Goal: Transaction & Acquisition: Purchase product/service

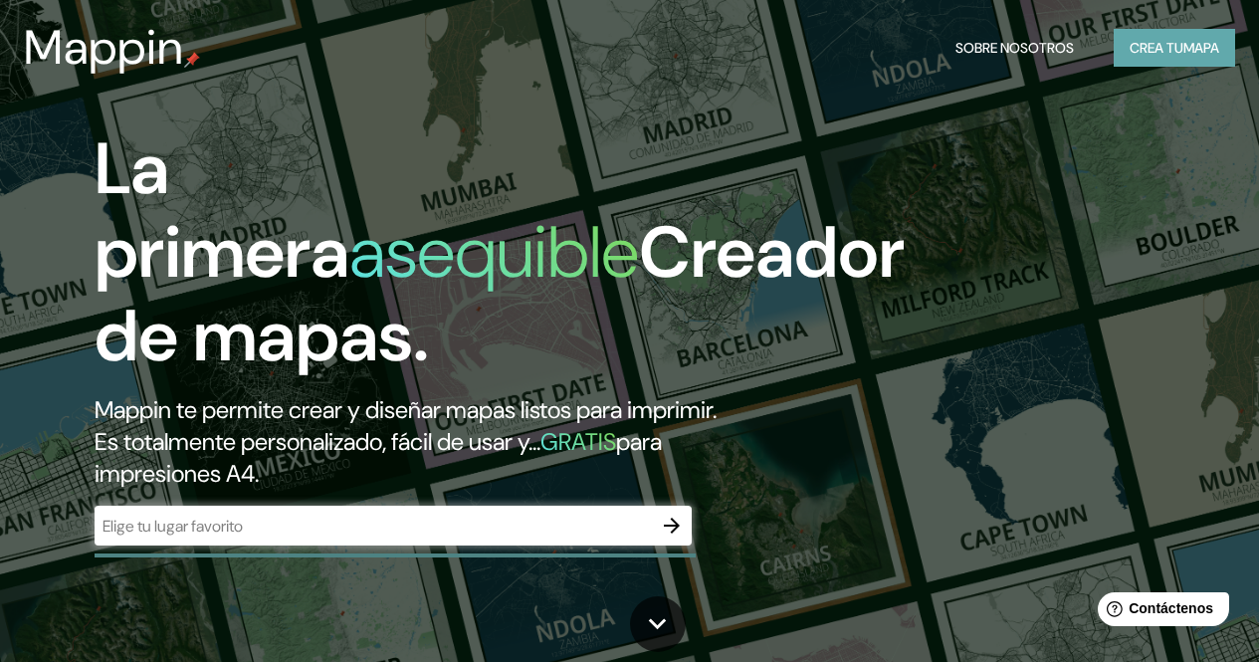
click at [1113, 49] on button "Crea tu mapa" at bounding box center [1173, 48] width 121 height 38
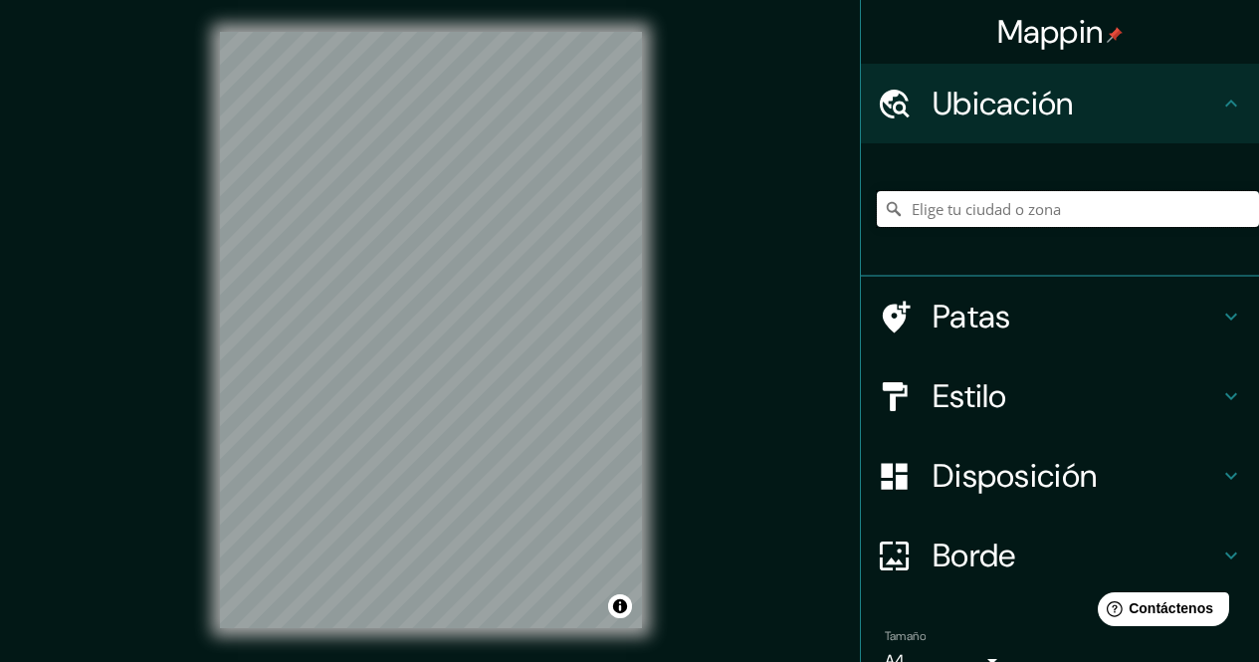
click at [1005, 211] on input "Elige tu ciudad o zona" at bounding box center [1068, 209] width 382 height 36
type input "Paucartambo, [GEOGRAPHIC_DATA], [GEOGRAPHIC_DATA]"
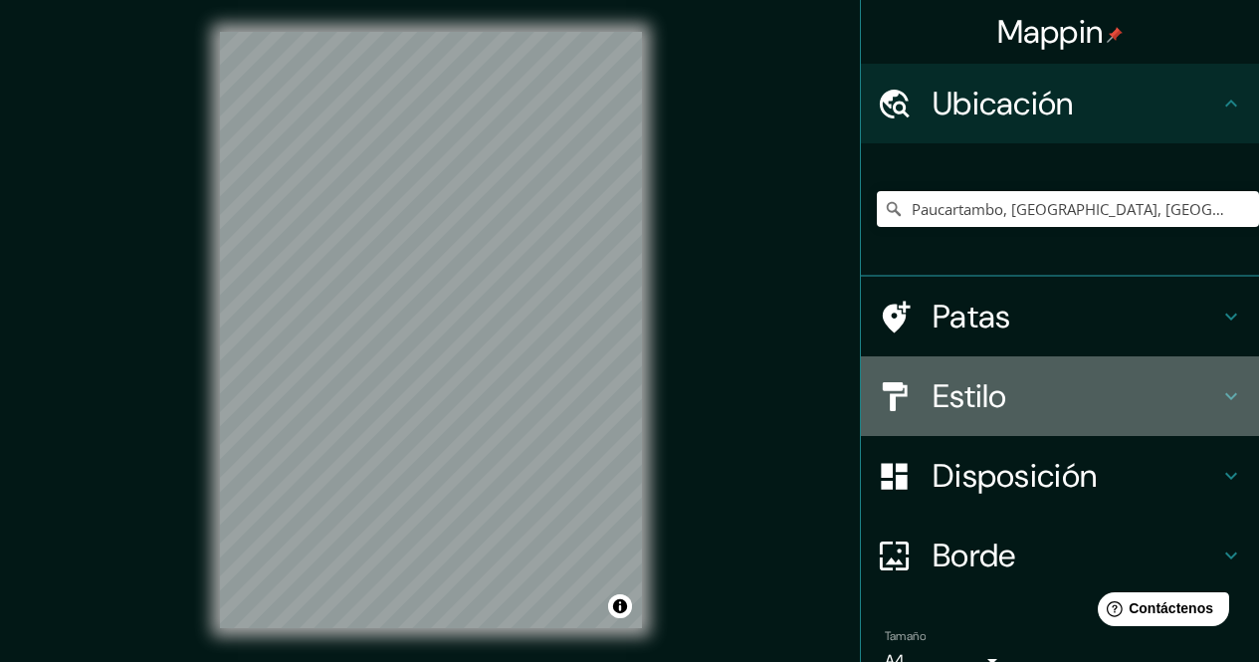
click at [990, 394] on font "Estilo" at bounding box center [969, 396] width 75 height 42
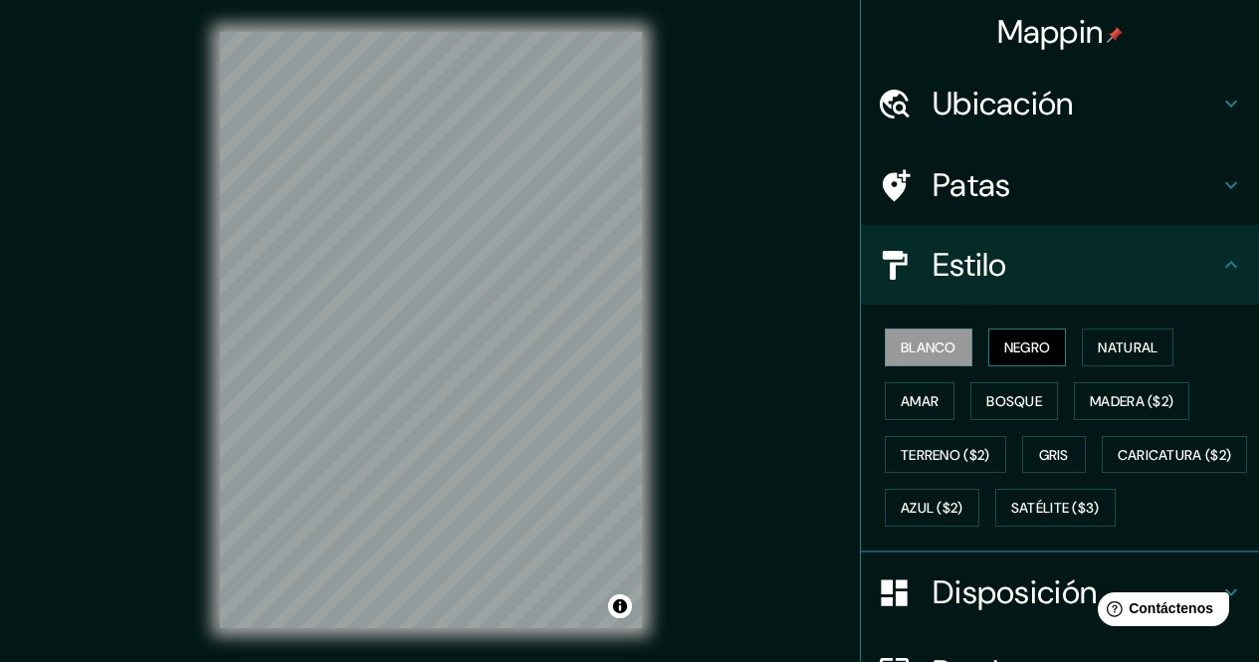
click at [988, 333] on button "Negro" at bounding box center [1027, 347] width 79 height 38
click at [1129, 340] on font "Natural" at bounding box center [1127, 347] width 60 height 18
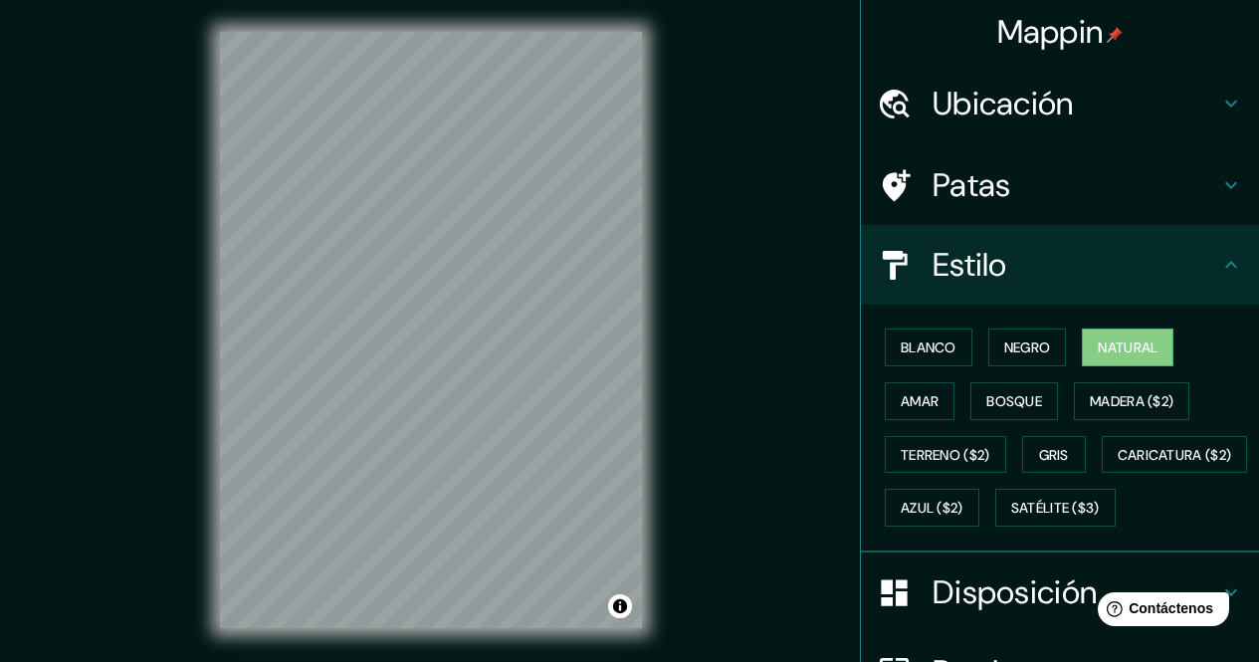
click at [944, 391] on div "Blanco Negro Natural Amar Bosque Madera ($2) Terreno ($2) Gris Caricatura ($2) …" at bounding box center [1068, 427] width 382 height 214
click at [932, 393] on button "Amar" at bounding box center [920, 401] width 70 height 38
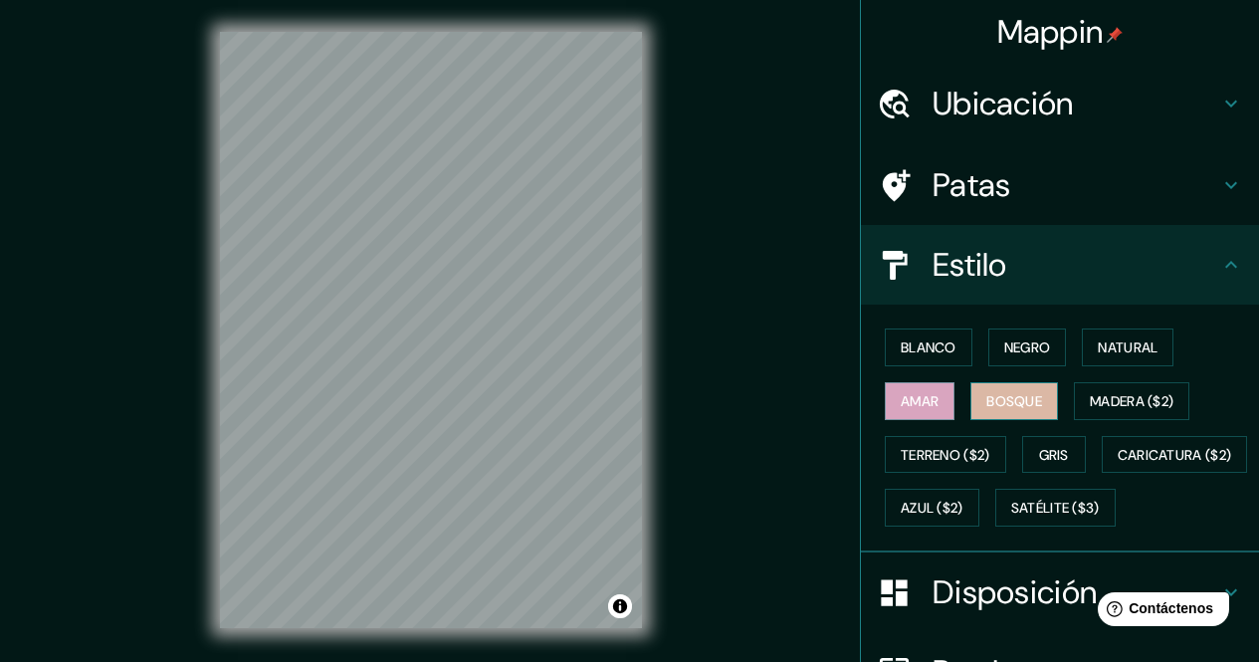
click at [990, 410] on font "Bosque" at bounding box center [1014, 401] width 56 height 18
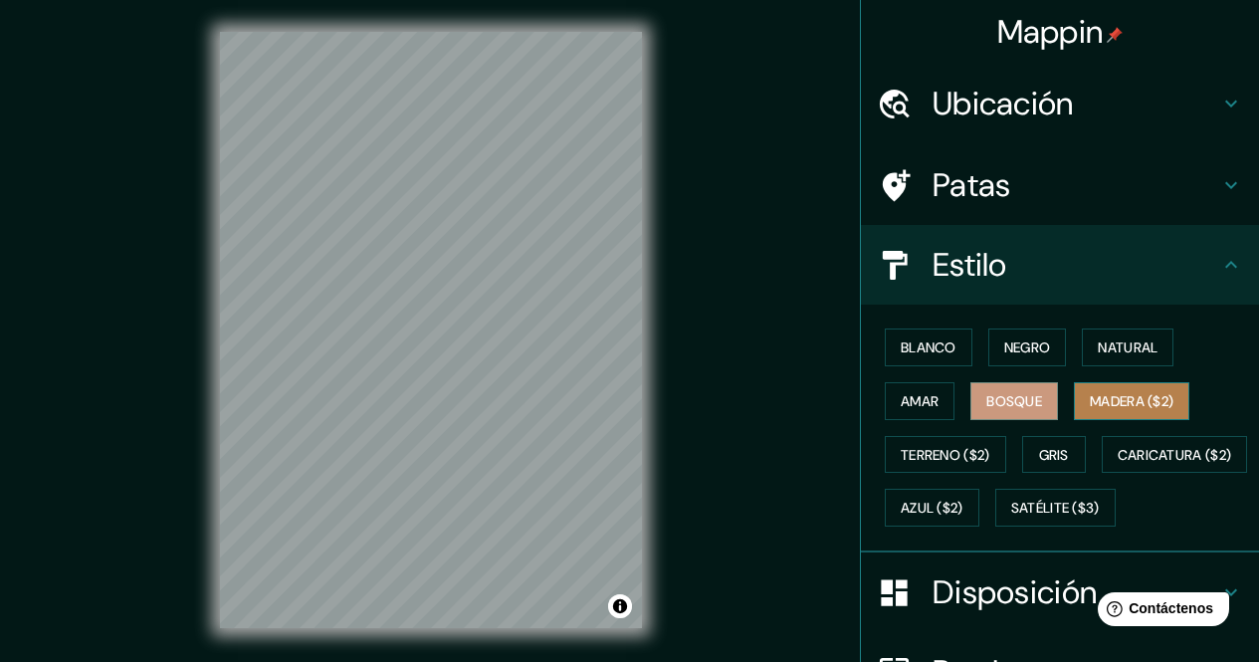
click at [1158, 403] on font "Madera ($2)" at bounding box center [1132, 401] width 84 height 18
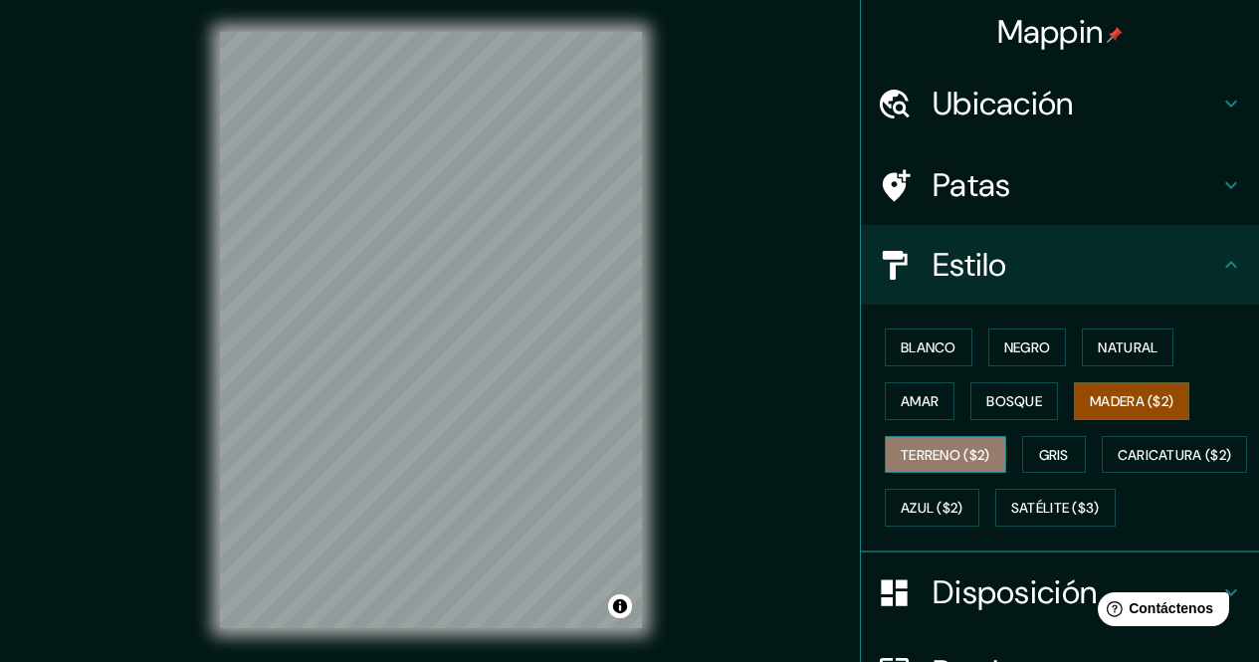
click at [915, 465] on font "Terreno ($2)" at bounding box center [945, 455] width 90 height 26
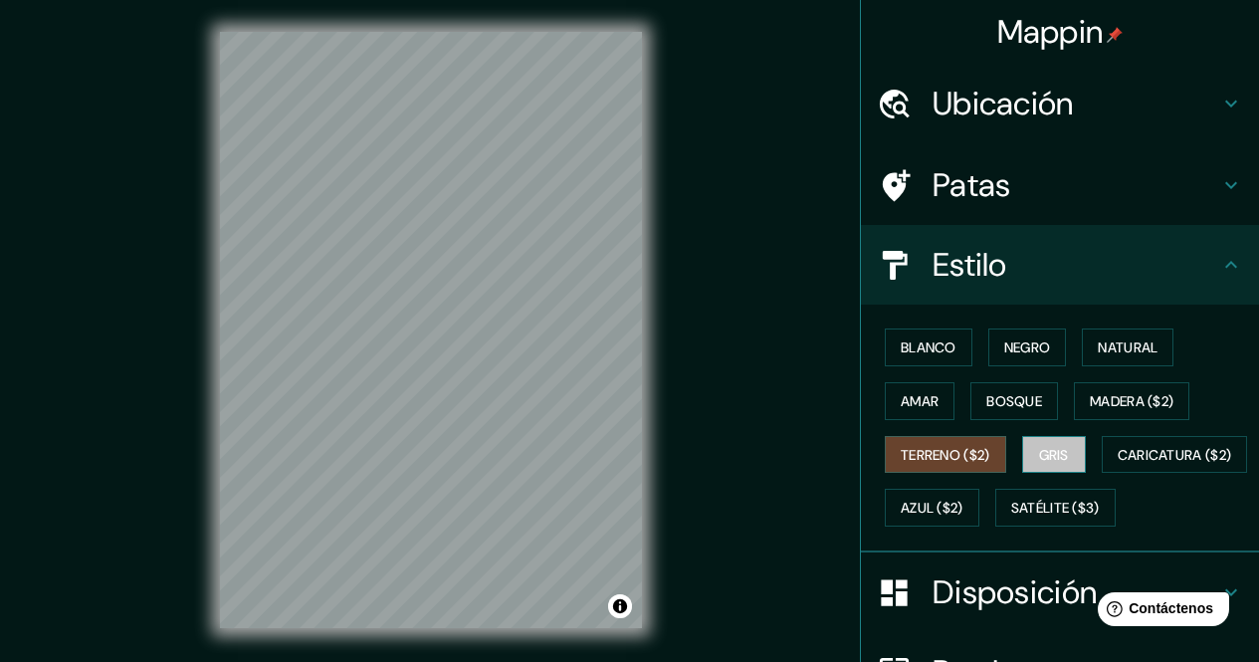
click at [1041, 447] on font "Gris" at bounding box center [1054, 455] width 30 height 18
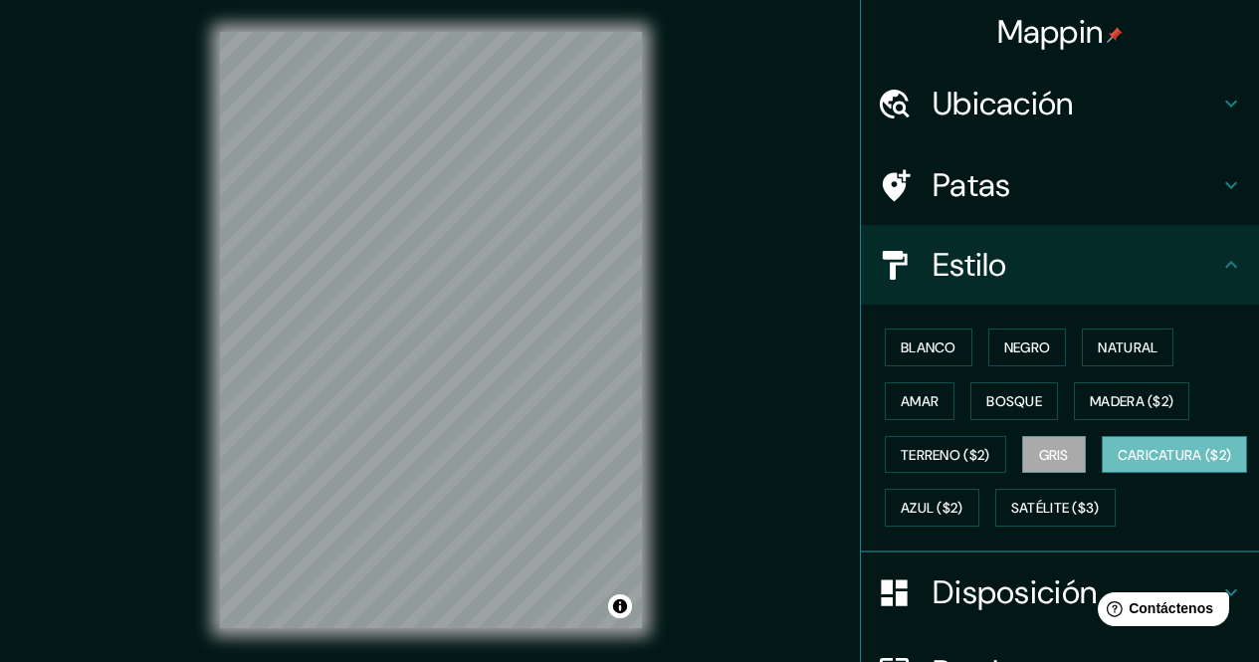
click at [1117, 464] on font "Caricatura ($2)" at bounding box center [1174, 455] width 114 height 18
click at [1119, 354] on font "Natural" at bounding box center [1127, 347] width 60 height 18
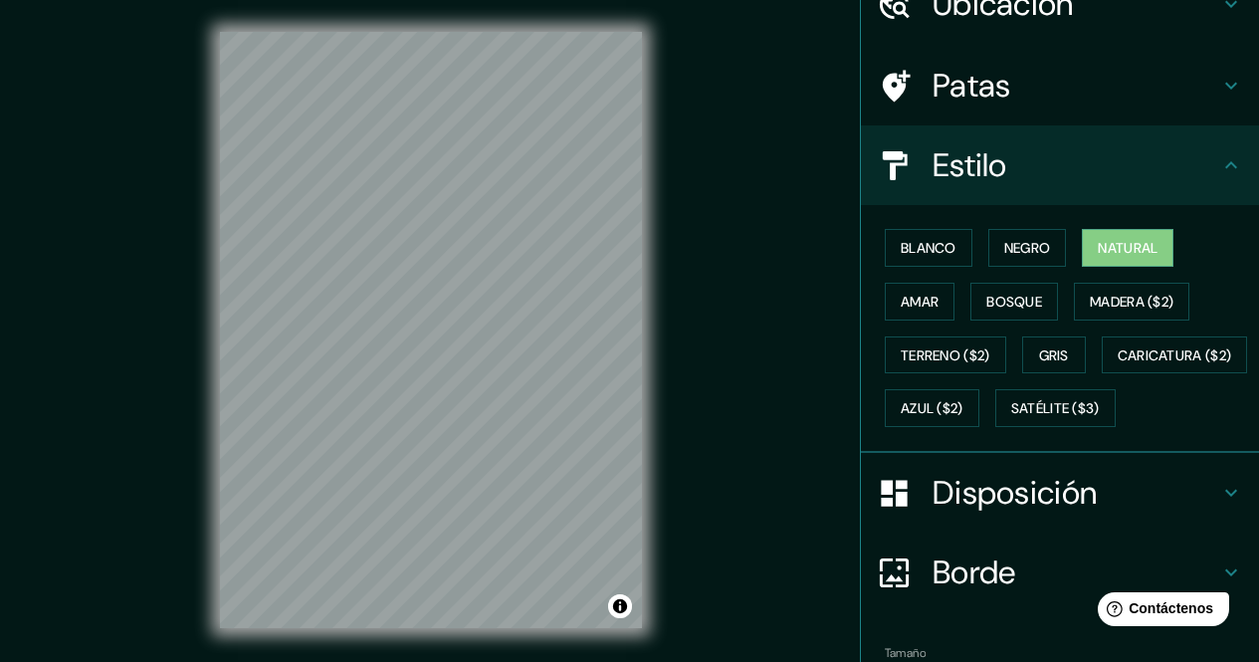
scroll to position [199, 0]
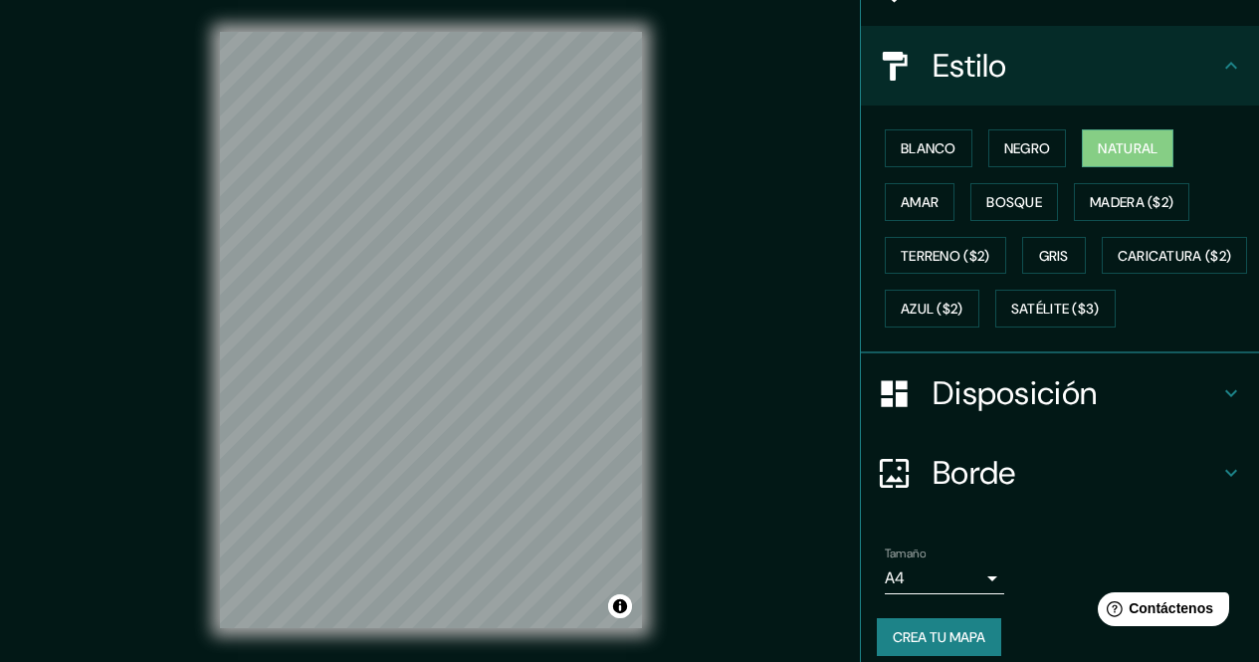
click at [977, 494] on font "Borde" at bounding box center [974, 473] width 84 height 42
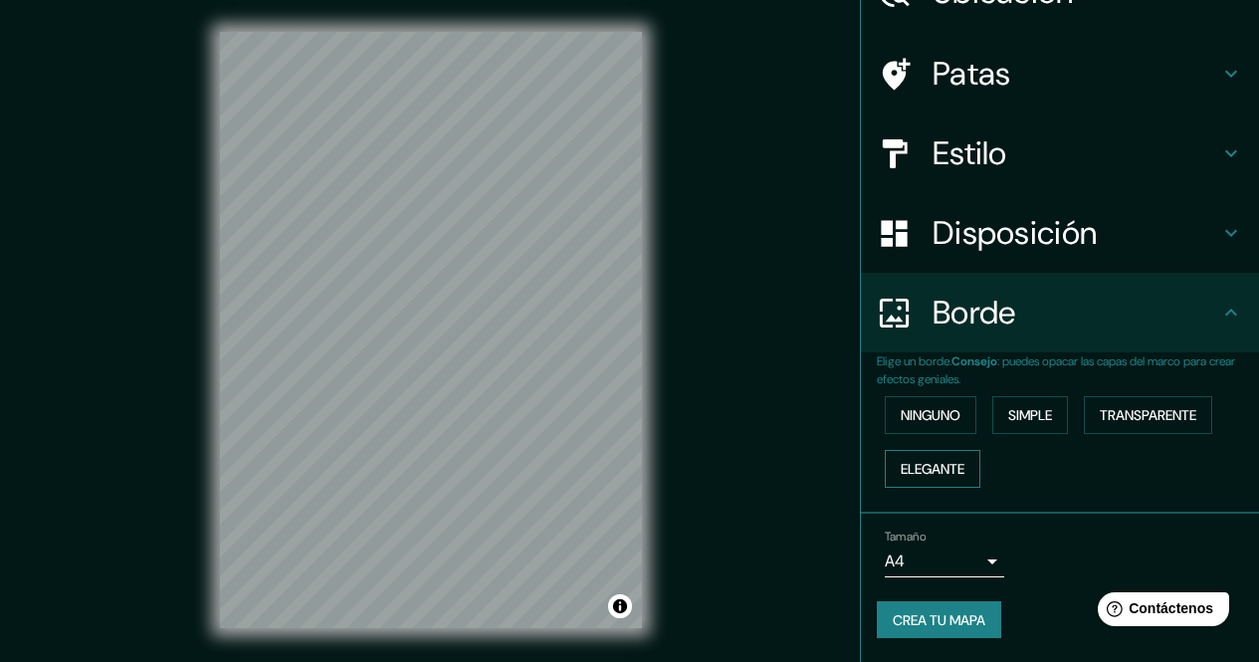
scroll to position [29, 0]
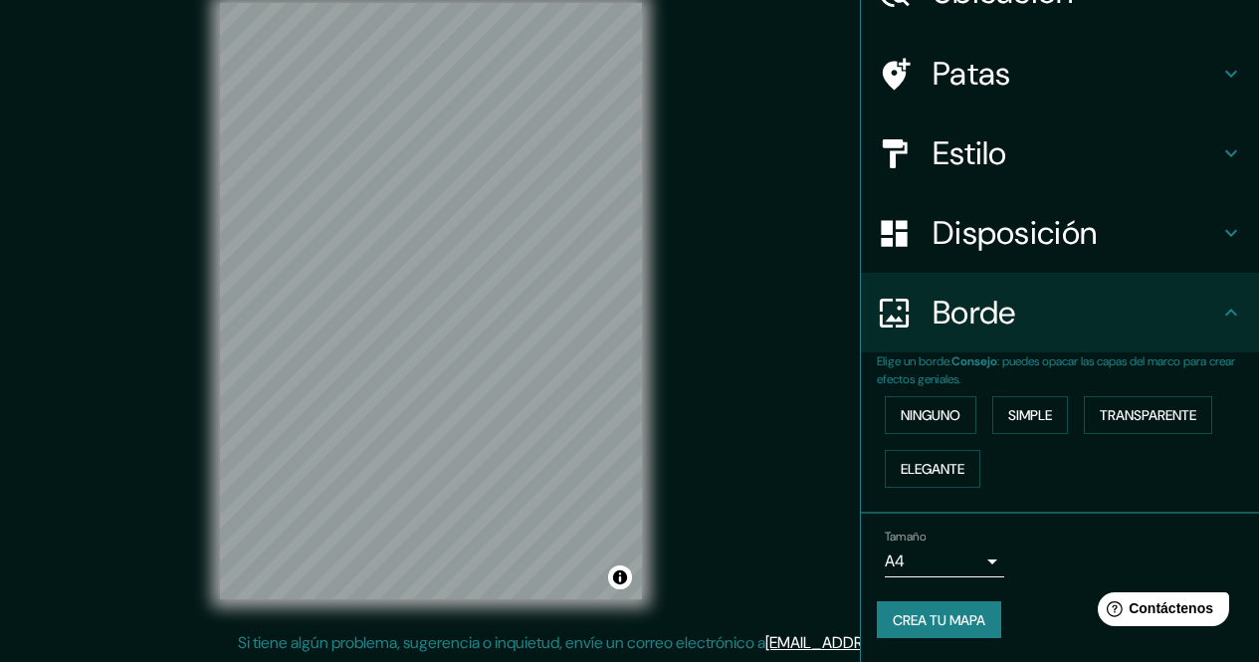
click at [883, 565] on body "Mappin Ubicación Paucartambo, Departamento de Cusco, Perú Paucartambo Departame…" at bounding box center [629, 302] width 1259 height 662
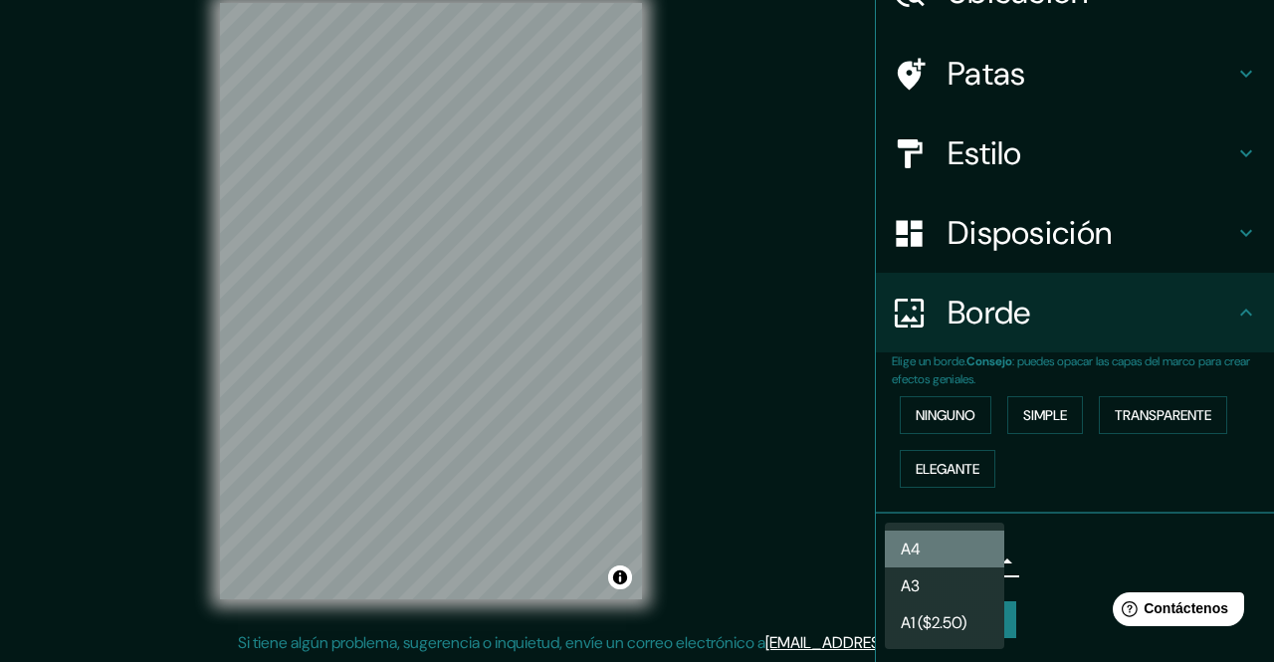
click at [930, 549] on li "A4" at bounding box center [944, 548] width 119 height 37
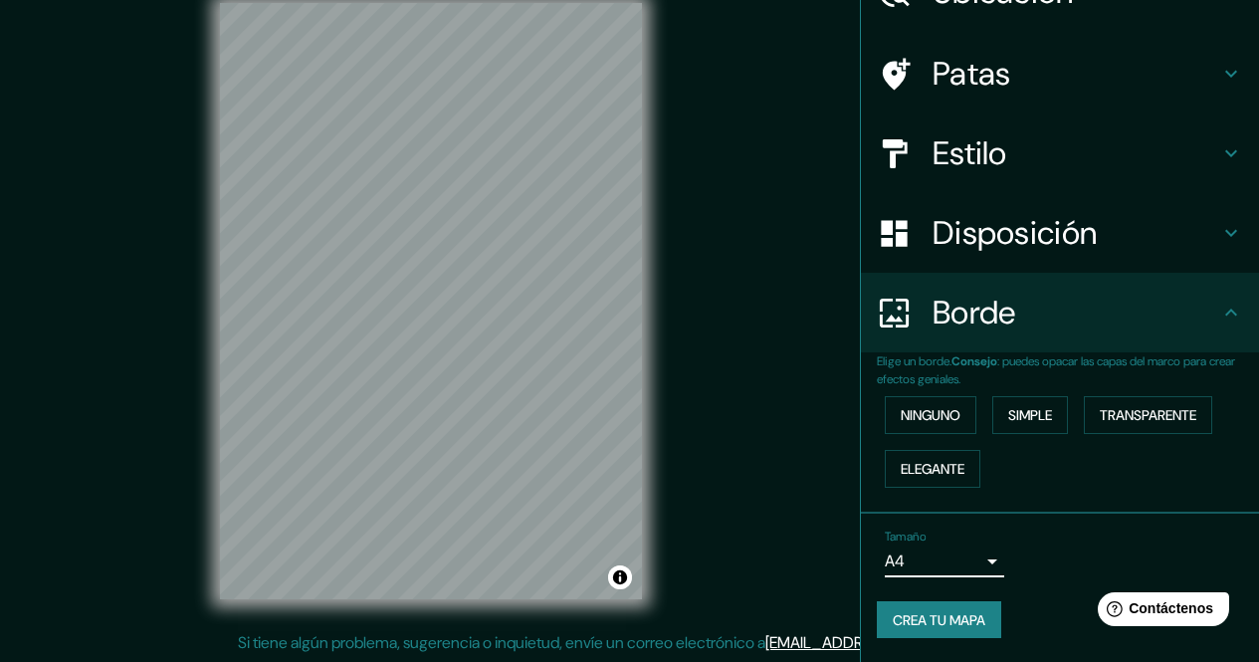
click at [936, 611] on font "Crea tu mapa" at bounding box center [939, 620] width 93 height 18
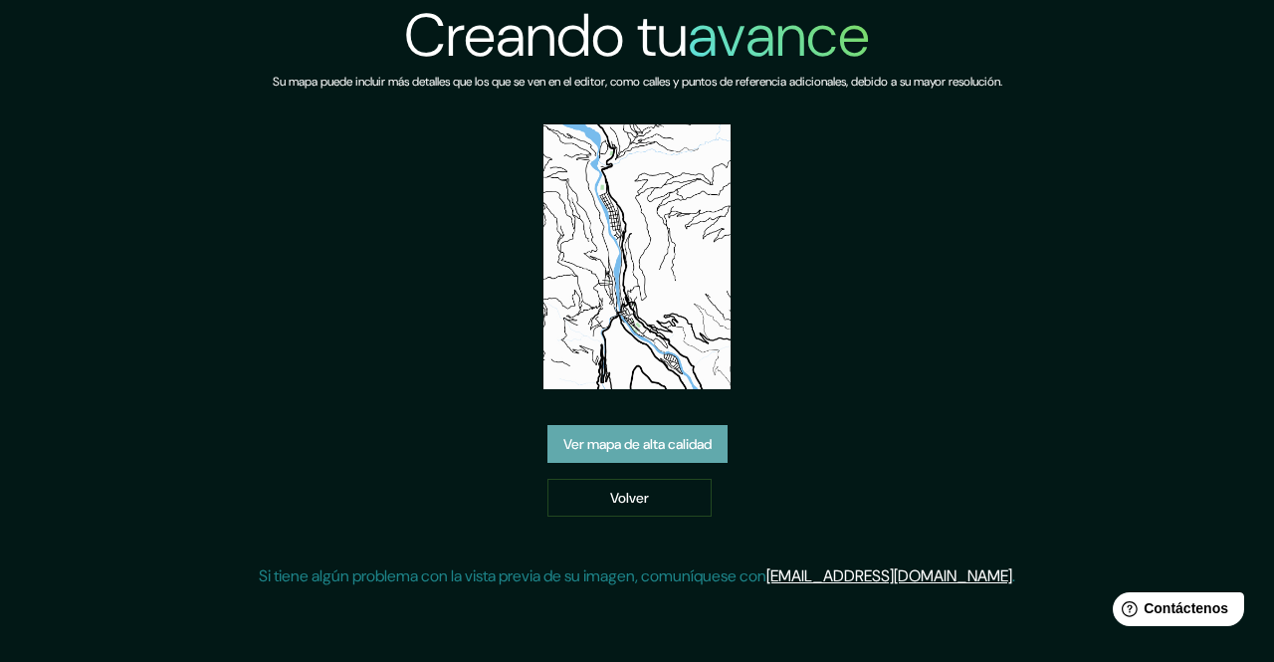
click at [661, 441] on font "Ver mapa de alta calidad" at bounding box center [637, 444] width 148 height 18
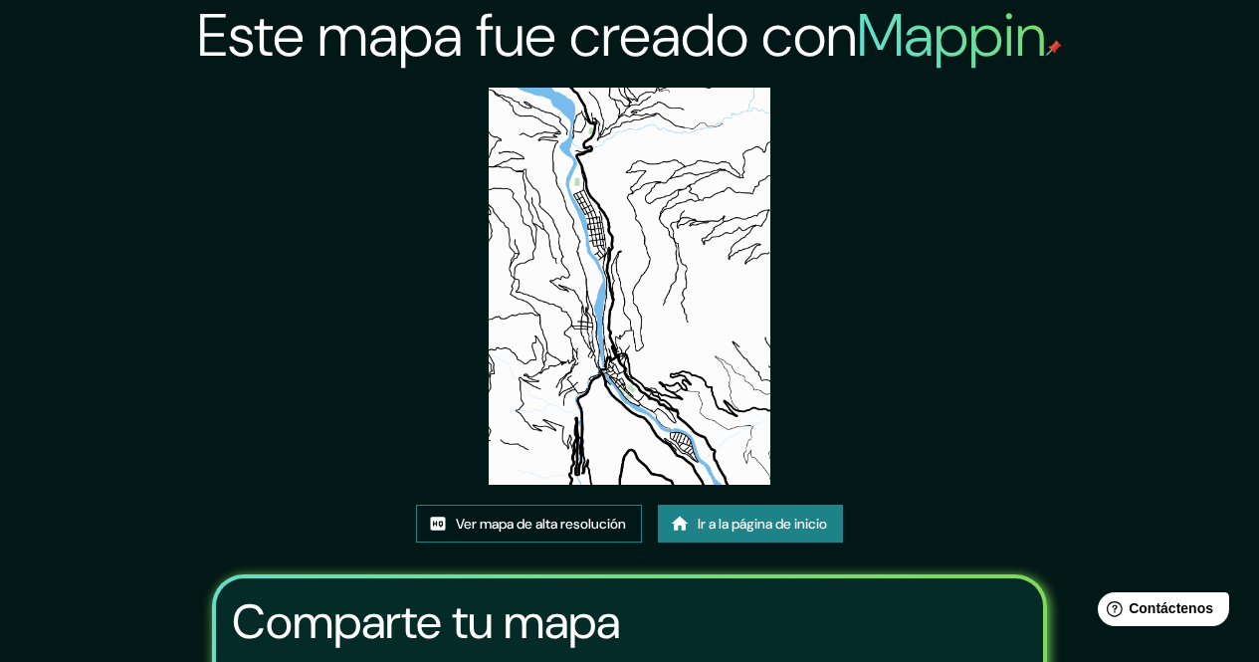
click at [616, 533] on font "Ver mapa de alta resolución" at bounding box center [541, 523] width 170 height 26
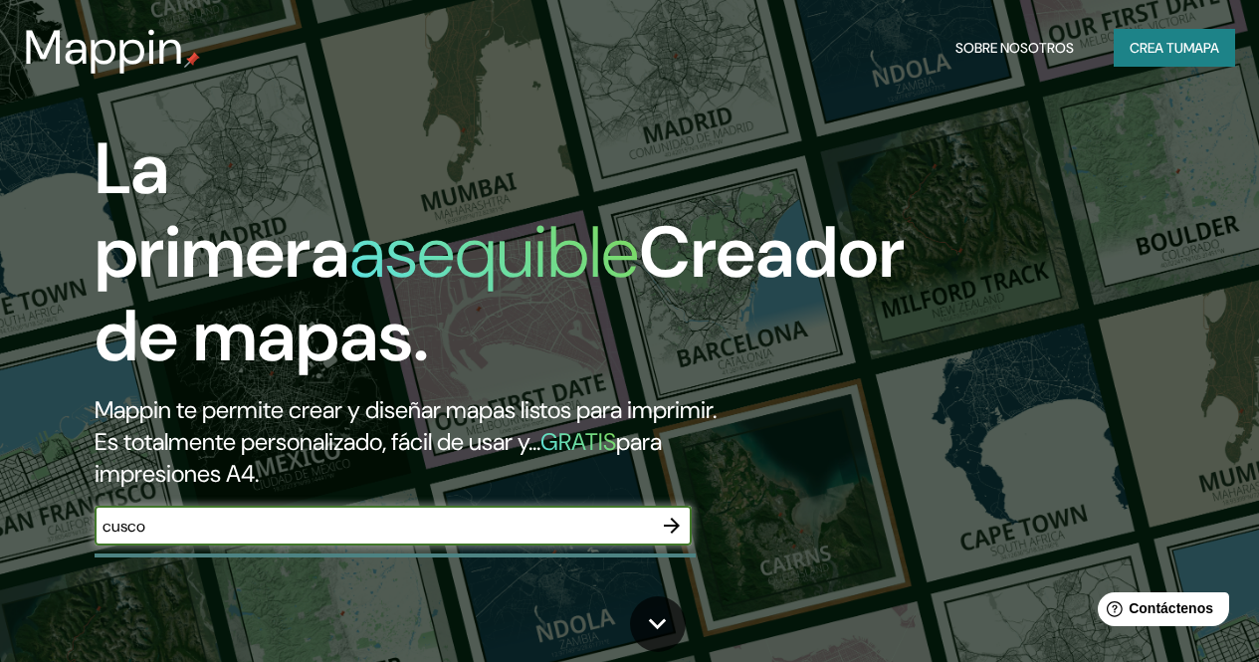
type input "cusco"
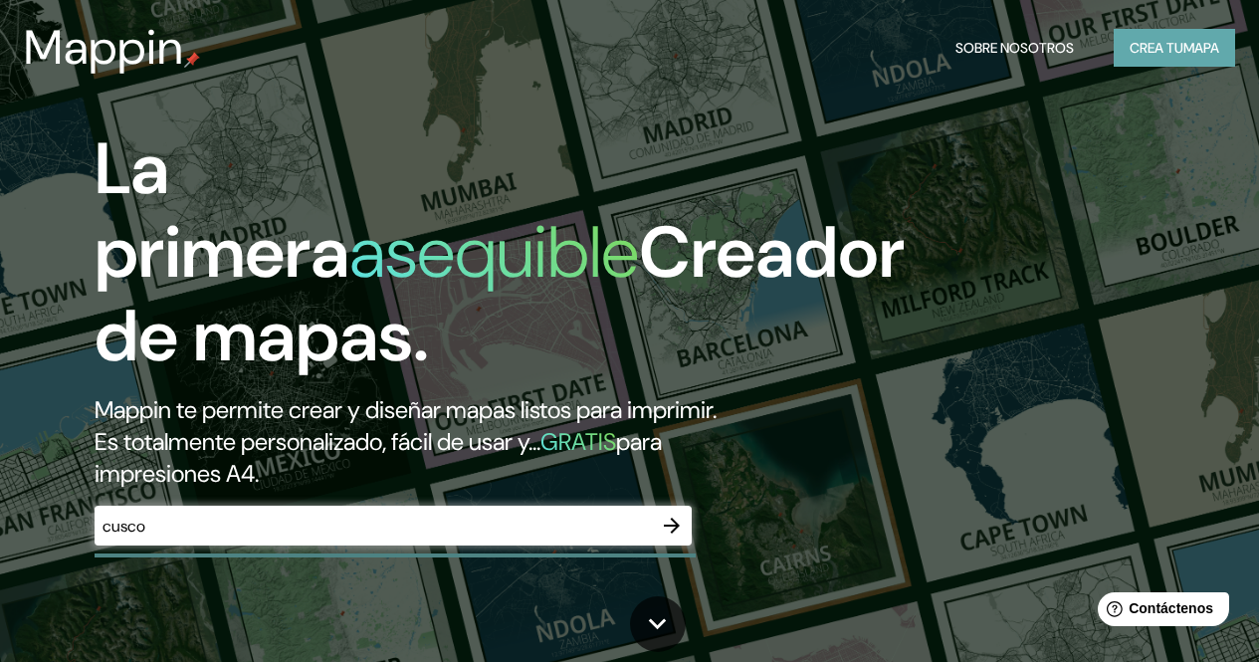
click at [1187, 42] on font "mapa" at bounding box center [1201, 48] width 36 height 18
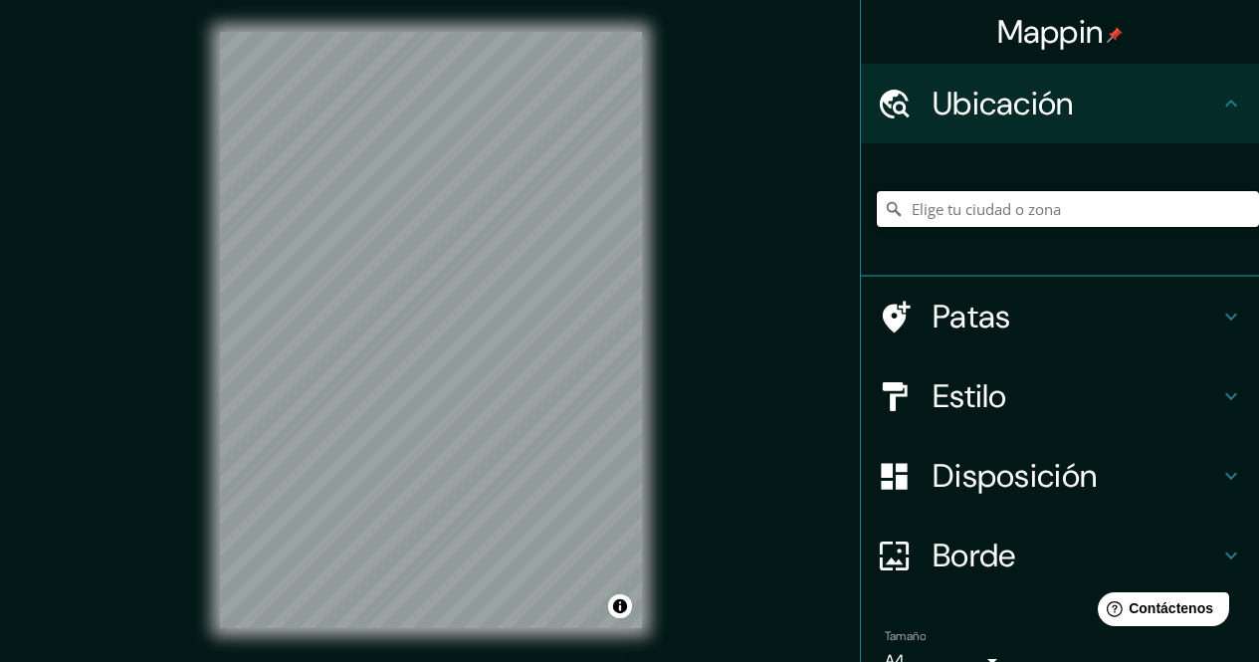
click at [993, 217] on input "Elige tu ciudad o zona" at bounding box center [1068, 209] width 382 height 36
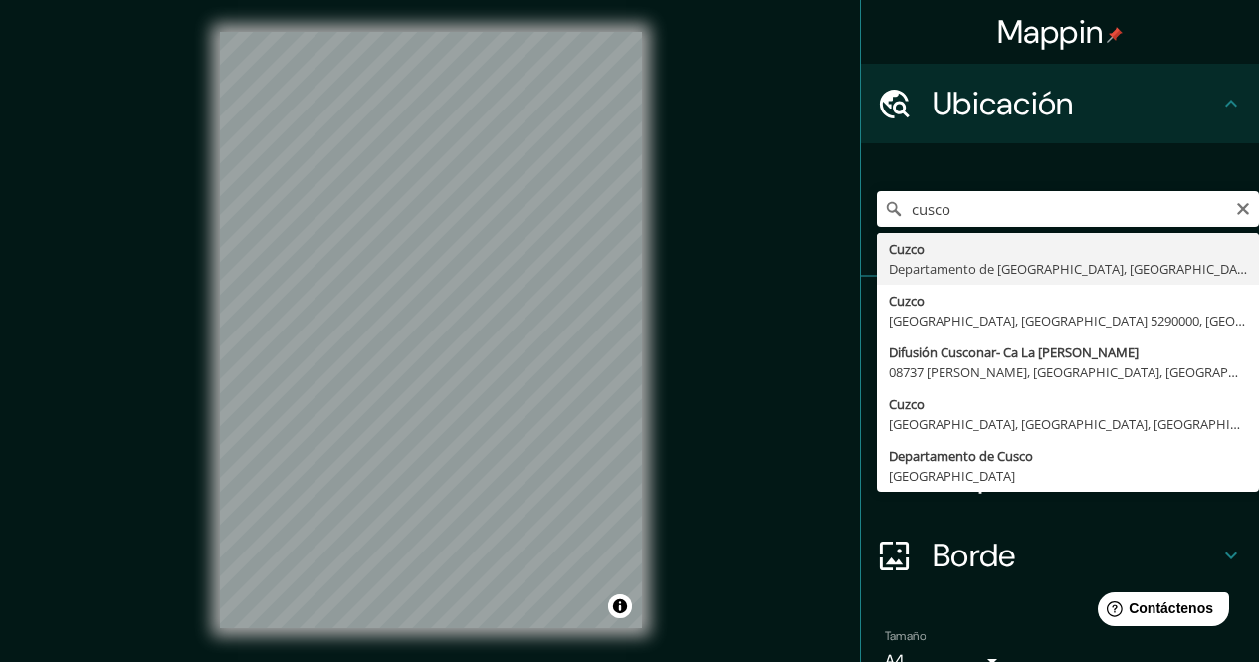
type input "Cusco, [GEOGRAPHIC_DATA], [GEOGRAPHIC_DATA]"
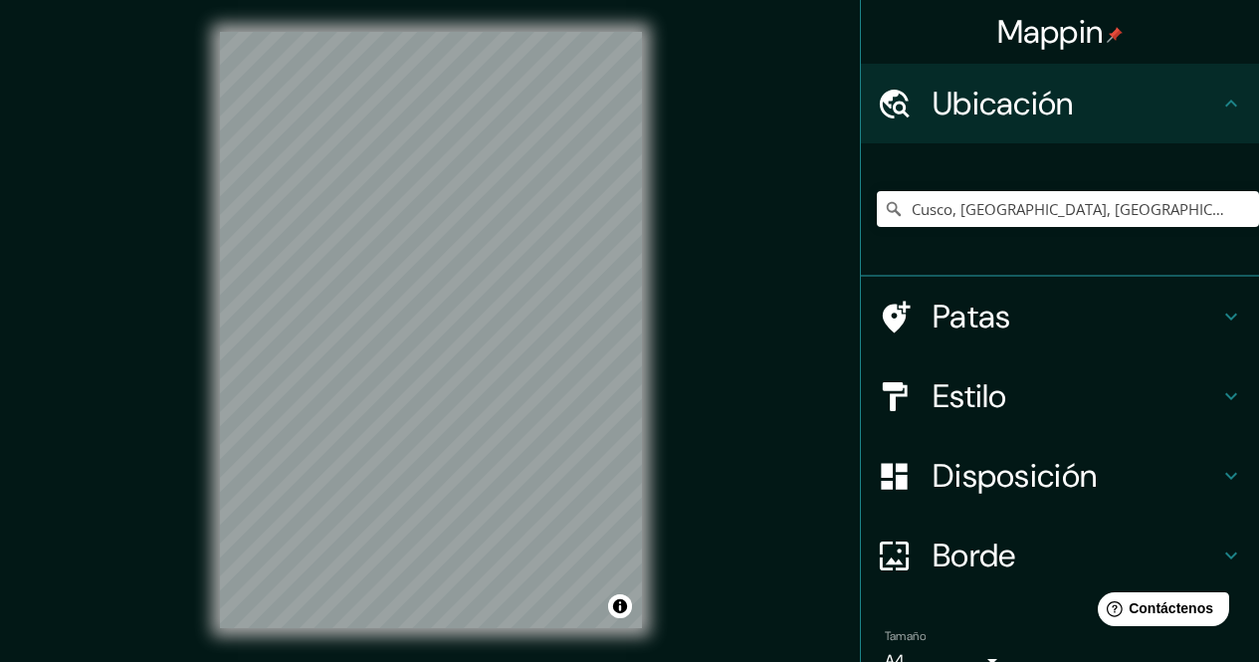
click at [1042, 410] on h4 "Estilo" at bounding box center [1075, 396] width 287 height 40
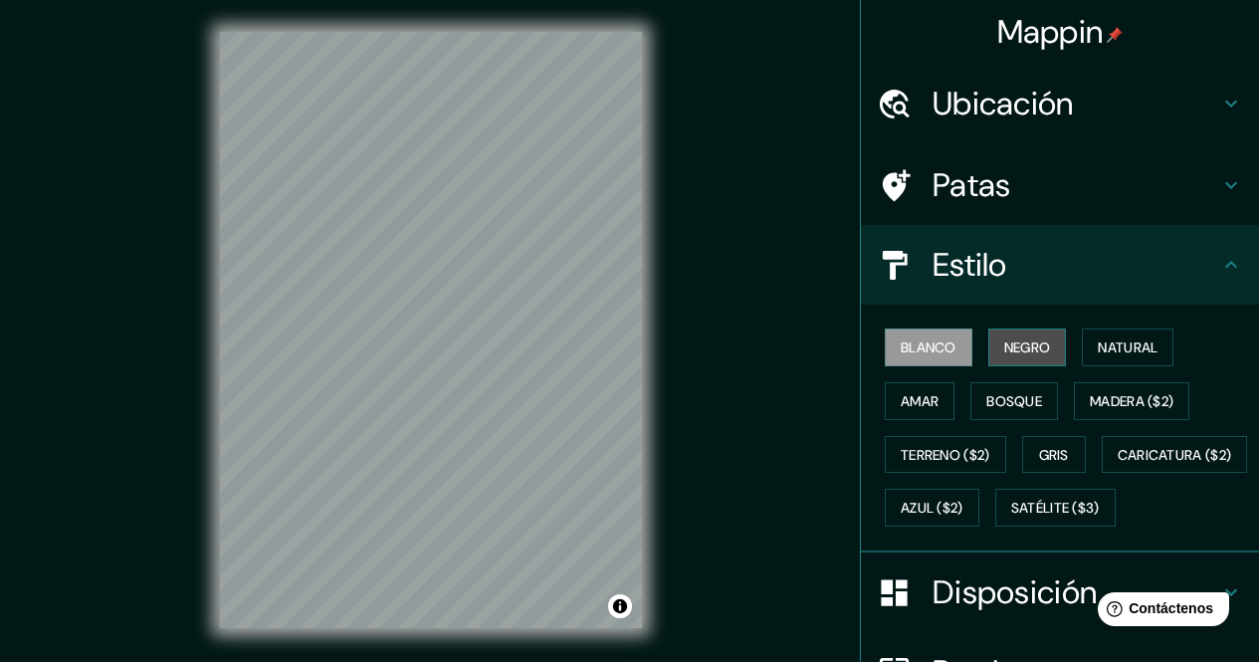
click at [1016, 334] on font "Negro" at bounding box center [1027, 347] width 47 height 26
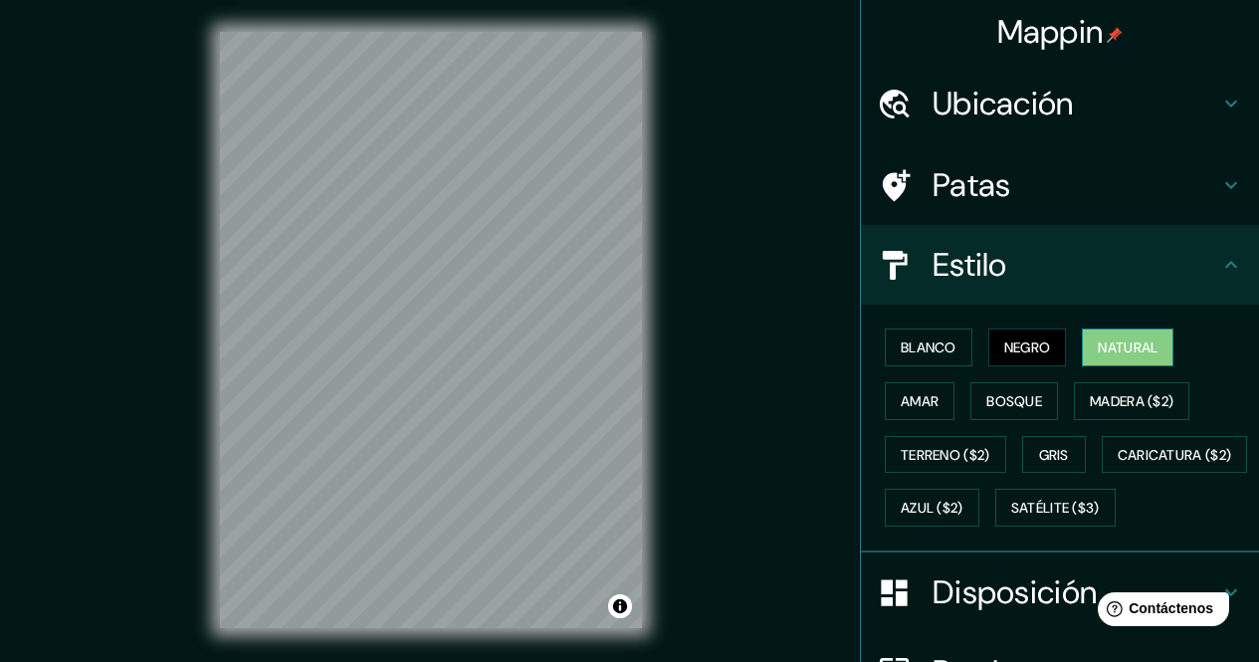
click at [1138, 354] on font "Natural" at bounding box center [1127, 347] width 60 height 18
